Goal: Task Accomplishment & Management: Manage account settings

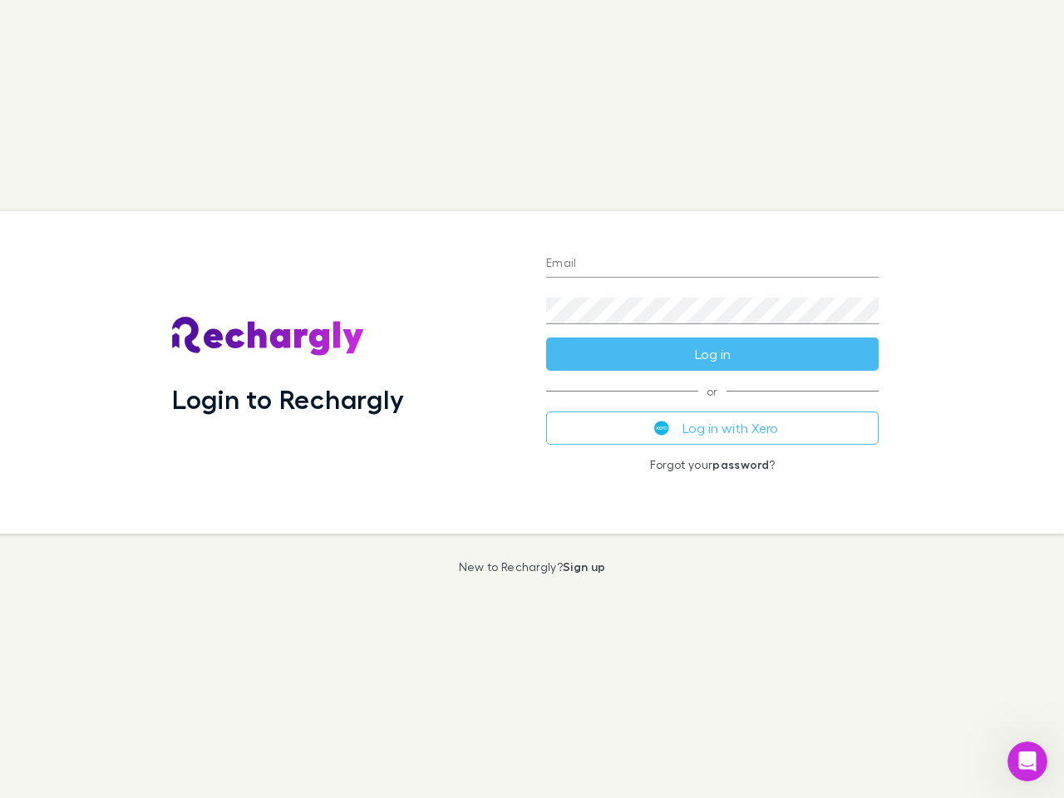
click at [532, 399] on div "Login to Rechargly" at bounding box center [346, 372] width 374 height 323
click at [712, 264] on input "Email" at bounding box center [712, 264] width 333 height 27
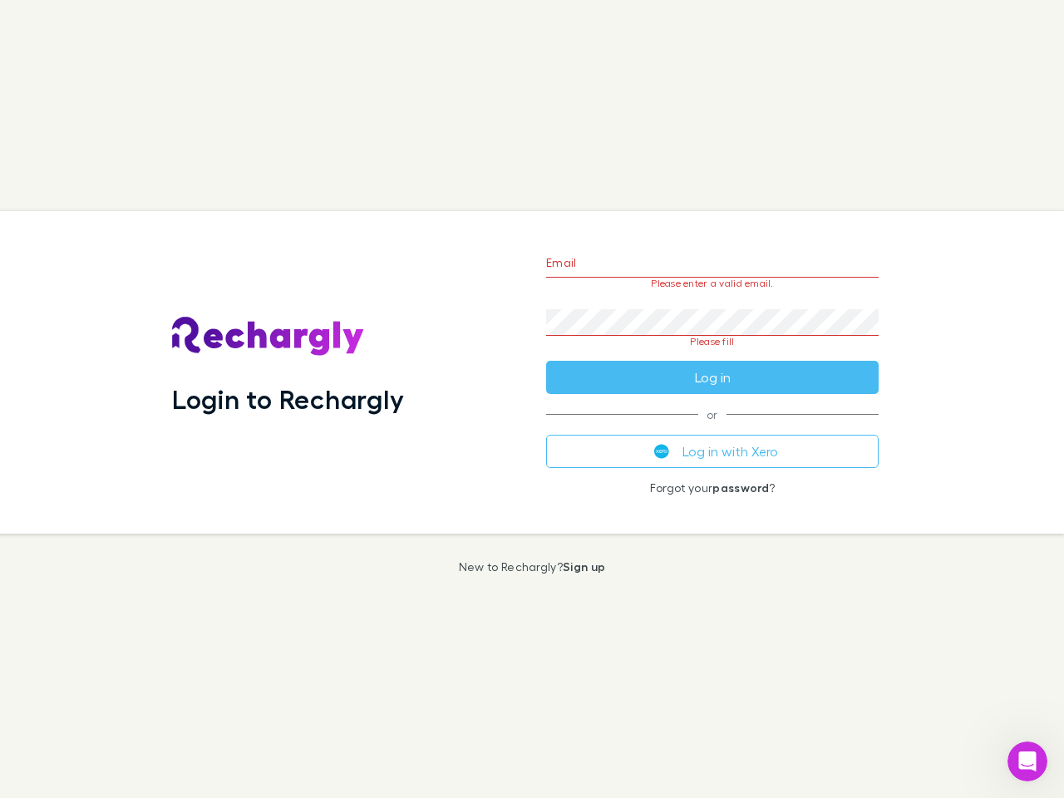
click at [712, 354] on form "Email Please enter a valid email. Password Please fill Log in" at bounding box center [712, 316] width 333 height 156
click at [712, 428] on div "Email Please enter a valid email. Password Please fill Log in or Log in with Xe…" at bounding box center [712, 372] width 359 height 323
click at [1027, 761] on icon "Open Intercom Messenger" at bounding box center [1027, 761] width 27 height 27
